Goal: Task Accomplishment & Management: Complete application form

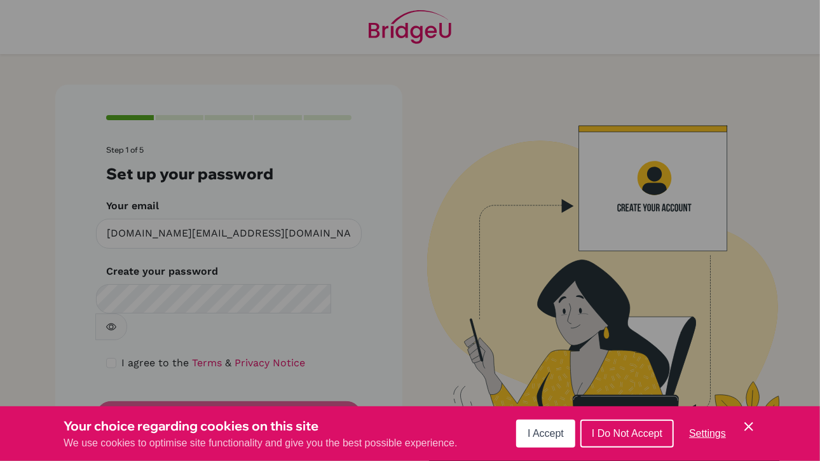
click at [748, 423] on icon "Cookie Control Close Icon" at bounding box center [748, 426] width 15 height 15
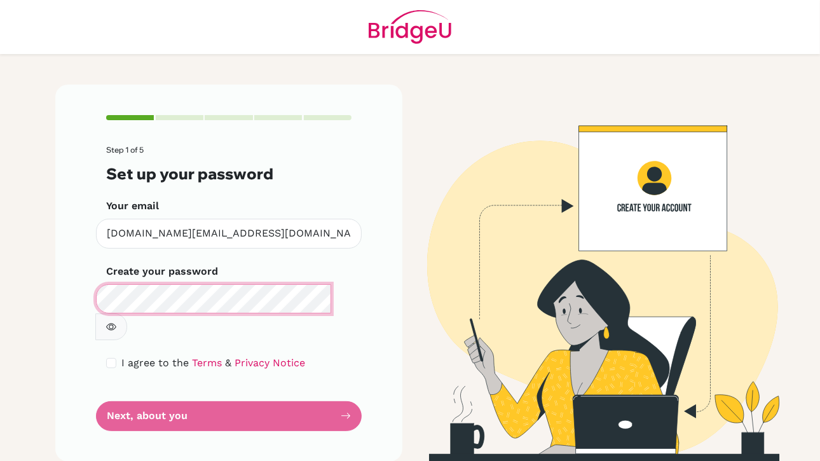
click at [90, 296] on div "Step 1 of 5 Set up your password Your email [DOMAIN_NAME][EMAIL_ADDRESS][DOMAIN…" at bounding box center [228, 273] width 347 height 377
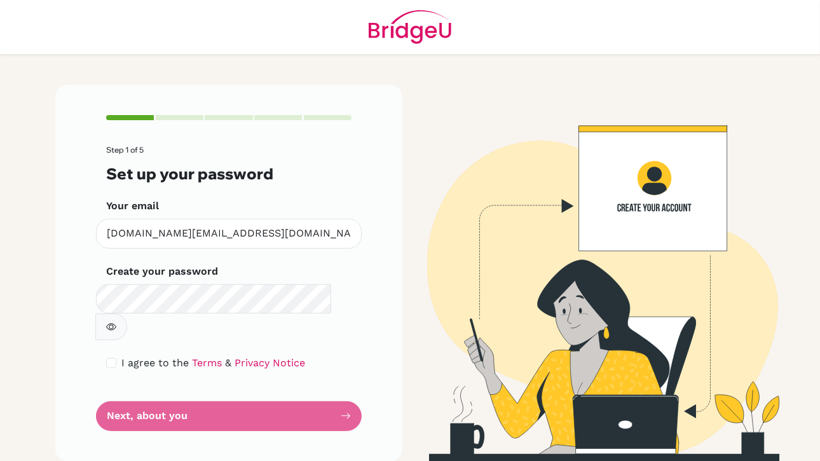
click at [175, 395] on form "Step 1 of 5 Set up your password Your email [DOMAIN_NAME][EMAIL_ADDRESS][DOMAIN…" at bounding box center [228, 288] width 245 height 285
click at [312, 388] on form "Step 1 of 5 Set up your password Your email [DOMAIN_NAME][EMAIL_ADDRESS][DOMAIN…" at bounding box center [228, 288] width 245 height 285
click at [123, 357] on span "I agree to the" at bounding box center [154, 363] width 67 height 12
click at [113, 358] on input "checkbox" at bounding box center [111, 363] width 10 height 10
checkbox input "true"
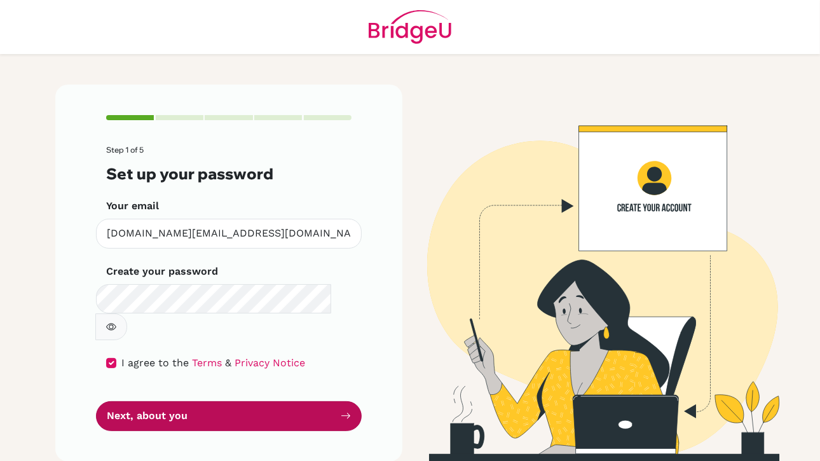
click at [319, 401] on button "Next, about you" at bounding box center [229, 416] width 266 height 30
